Goal: Task Accomplishment & Management: Use online tool/utility

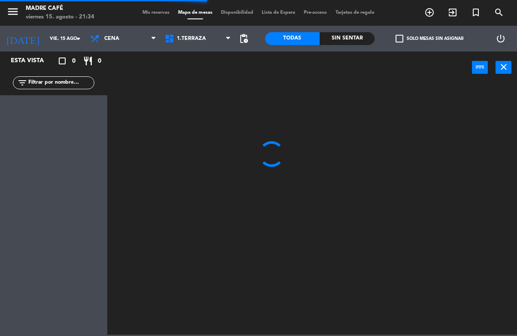
click at [35, 85] on input "text" at bounding box center [60, 82] width 66 height 9
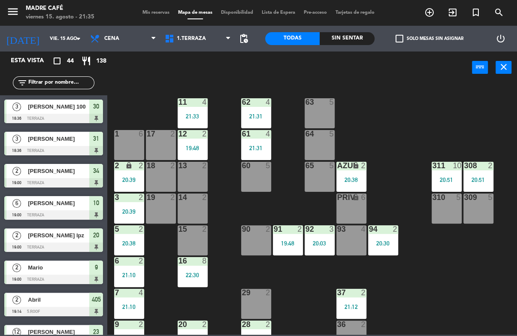
click at [64, 80] on input "text" at bounding box center [60, 82] width 66 height 9
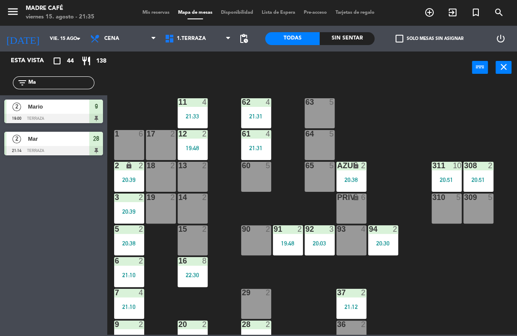
type input "M"
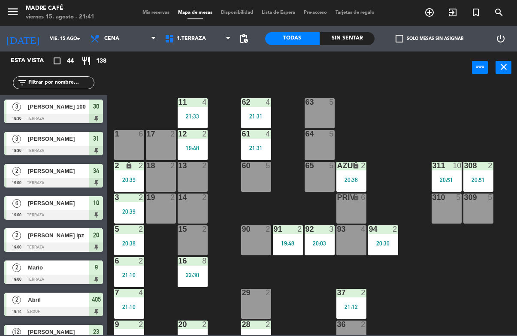
click at [435, 12] on icon "exit_to_app" at bounding box center [429, 12] width 10 height 10
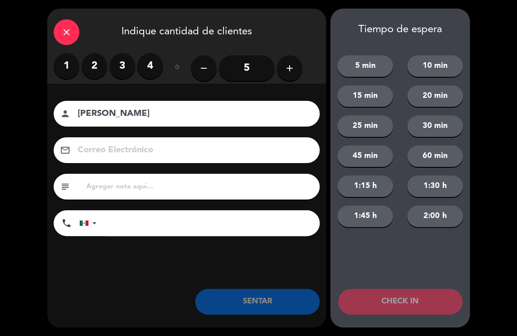
type input "[PERSON_NAME]"
click at [96, 60] on label "2" at bounding box center [95, 66] width 26 height 26
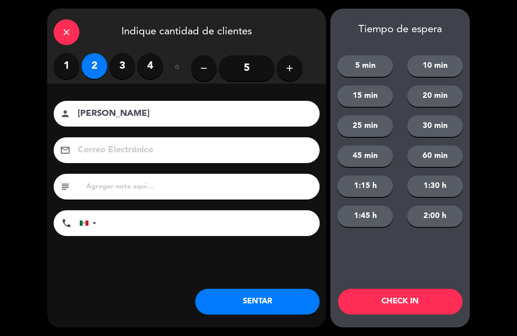
click at [429, 302] on button "CHECK IN" at bounding box center [400, 302] width 124 height 26
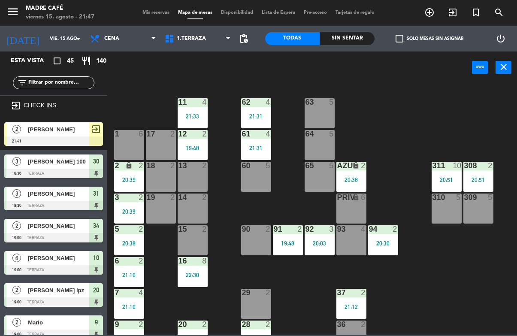
click at [71, 84] on input "text" at bounding box center [60, 82] width 66 height 9
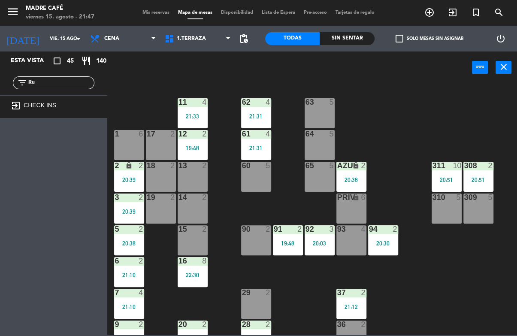
type input "Rub"
click at [69, 84] on input "Rub" at bounding box center [60, 82] width 66 height 9
click at [74, 83] on input "Rub" at bounding box center [60, 82] width 66 height 9
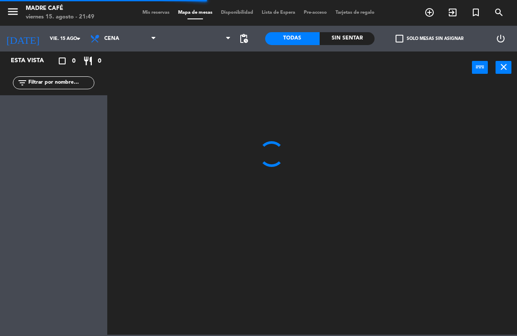
click at [57, 80] on input "text" at bounding box center [60, 82] width 66 height 9
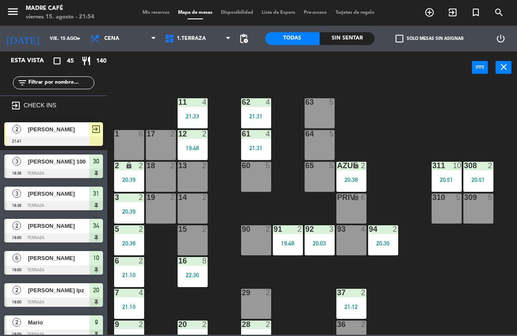
click at [435, 12] on icon "exit_to_app" at bounding box center [429, 12] width 10 height 10
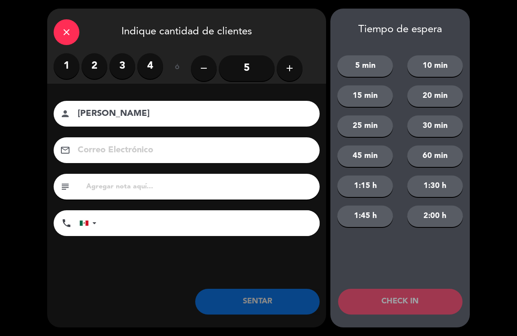
type input "Leo"
click at [96, 63] on label "2" at bounding box center [95, 66] width 26 height 26
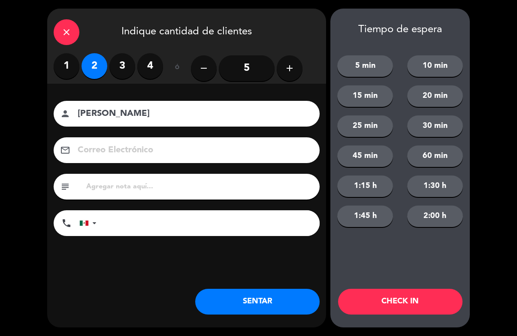
click at [391, 304] on button "CHECK IN" at bounding box center [400, 302] width 124 height 26
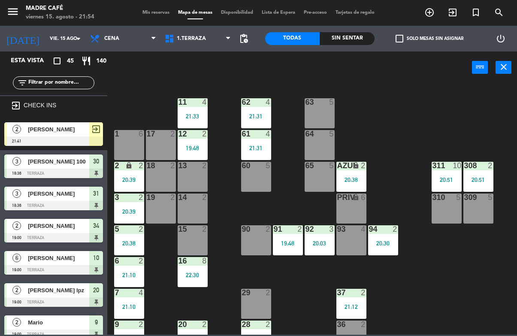
click at [49, 78] on input "text" at bounding box center [60, 82] width 66 height 9
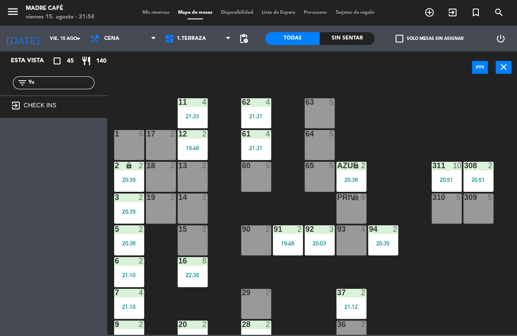
type input "Y"
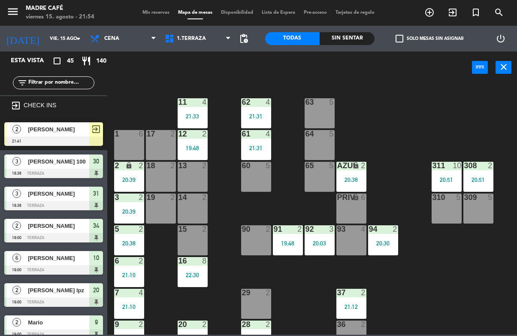
click at [62, 82] on input "text" at bounding box center [60, 82] width 66 height 9
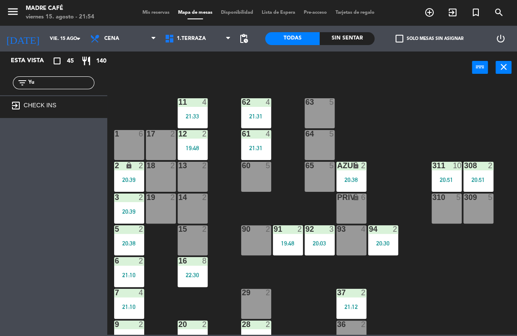
type input "Y"
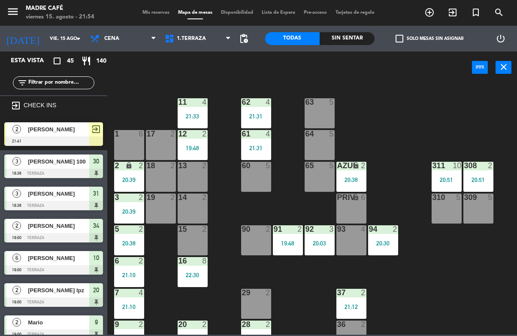
scroll to position [0, 0]
click at [64, 75] on div "filter_list" at bounding box center [53, 82] width 107 height 25
click at [72, 78] on input "text" at bounding box center [60, 82] width 66 height 9
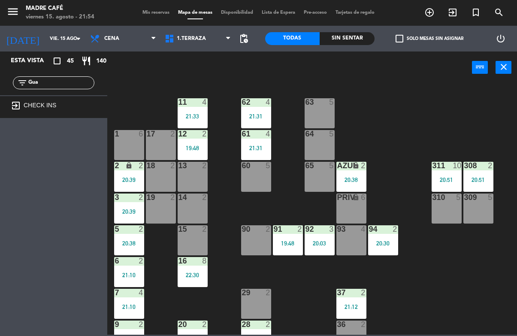
click at [78, 81] on input "Gua" at bounding box center [60, 82] width 66 height 9
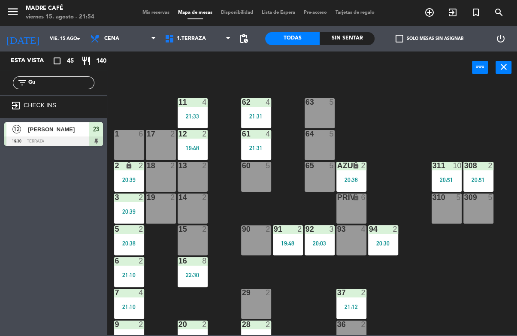
type input "G"
